Goal: Task Accomplishment & Management: Manage account settings

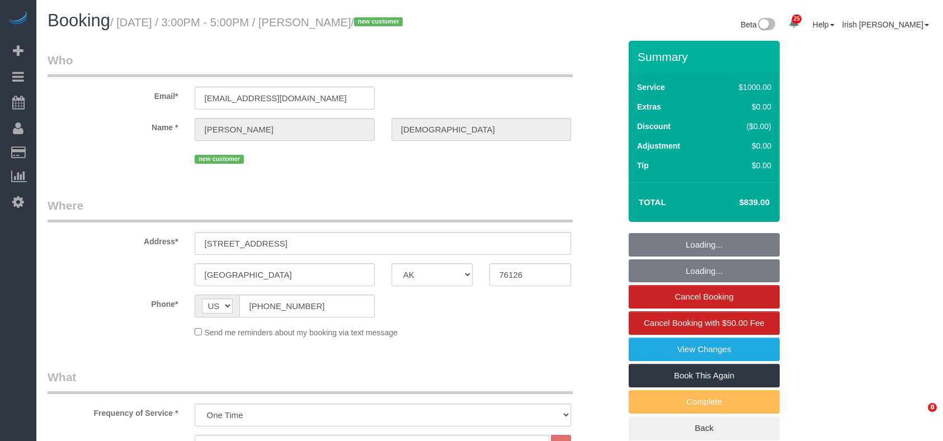
select select "[GEOGRAPHIC_DATA]"
select select "3"
select select "spot1"
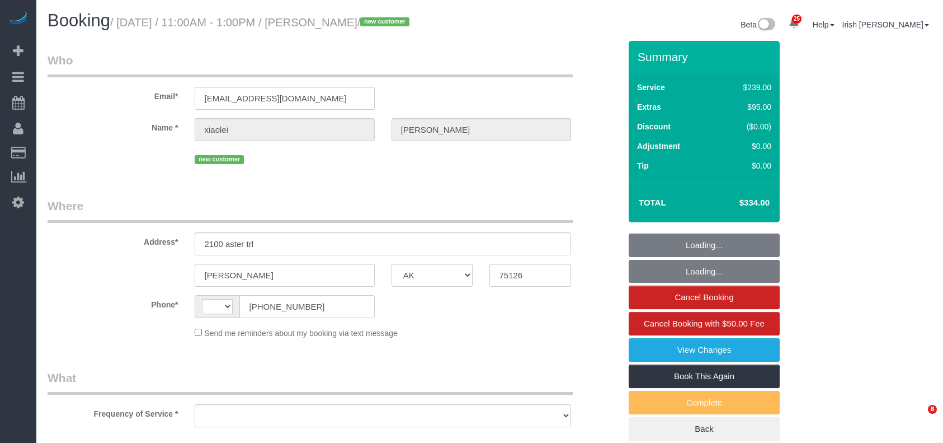
select select "[GEOGRAPHIC_DATA]"
select select "string:US"
select select "object:1046"
select select "string:fspay-faad7c34-5584-4244-8c44-6d0b541be088"
select select "3"
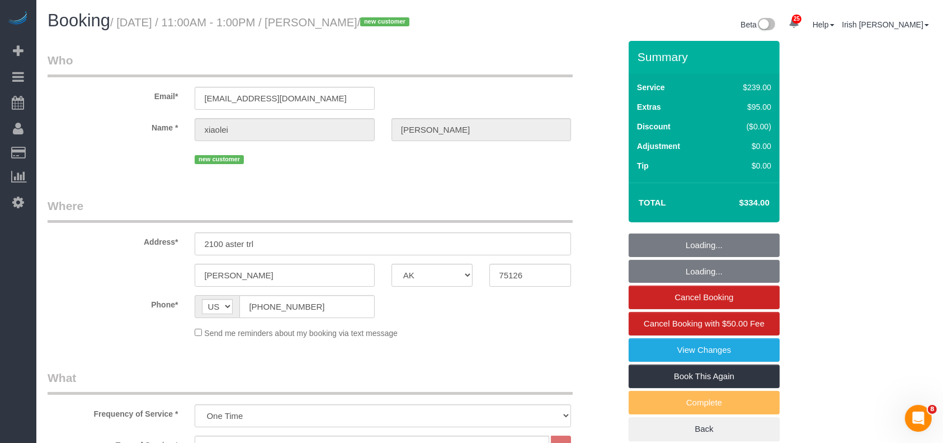
select select "object:1122"
